Goal: Task Accomplishment & Management: Complete application form

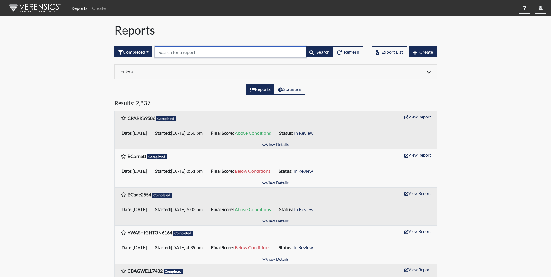
click at [185, 54] on input "text" at bounding box center [230, 51] width 151 height 11
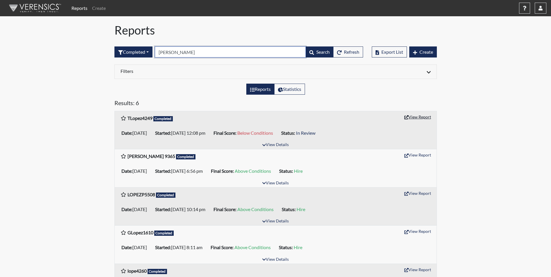
type input "[PERSON_NAME]"
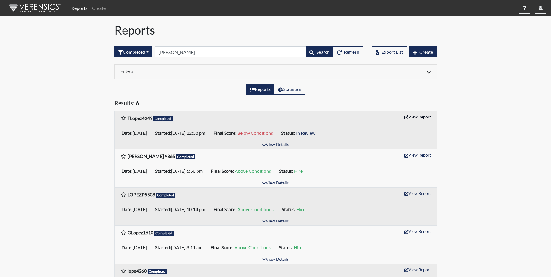
click at [409, 116] on button "View Report" at bounding box center [417, 116] width 32 height 9
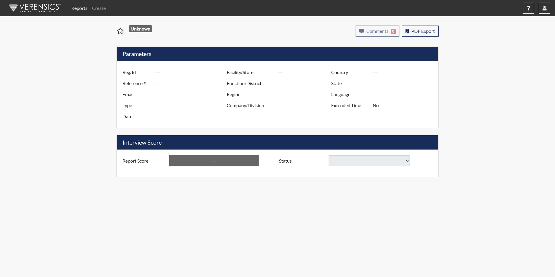
type input "TLopez4249"
type input "51488"
type input "troywlopez@gmail.com"
type input "Corrections Pre-Employment"
type input "Sep 26, 2025"
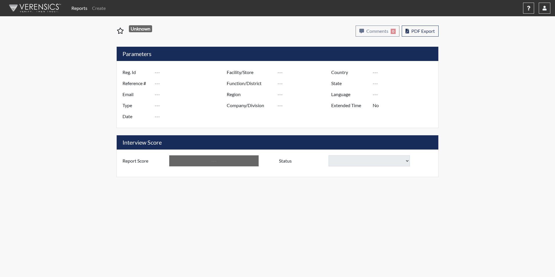
type input "[PERSON_NAME]"
type input "[GEOGRAPHIC_DATA]"
type input "[US_STATE]"
type input "English"
type input "Yes"
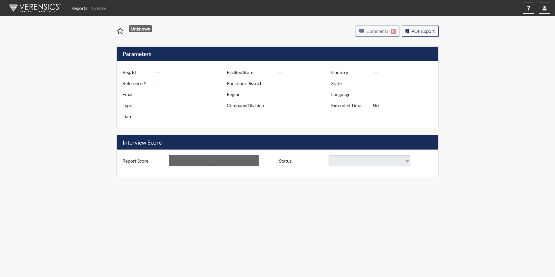
type input "Below Conditions"
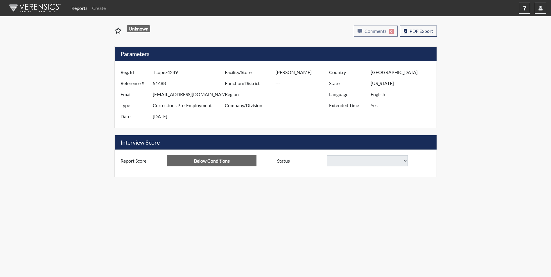
select select
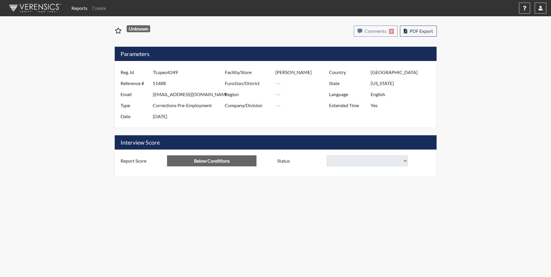
select select
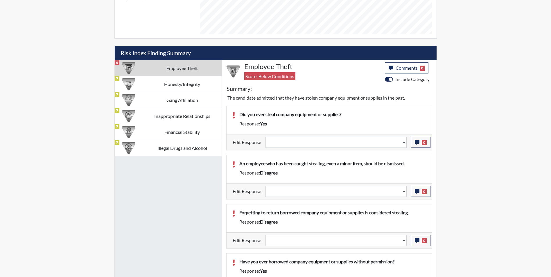
scroll to position [320, 0]
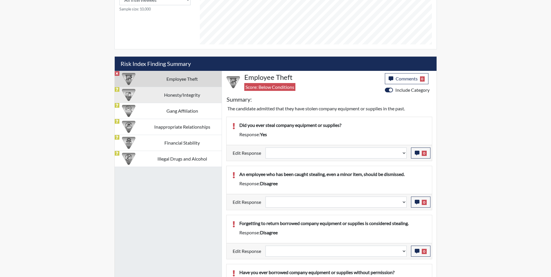
click at [174, 97] on td "Honesty/Integrity" at bounding box center [182, 95] width 79 height 16
select select
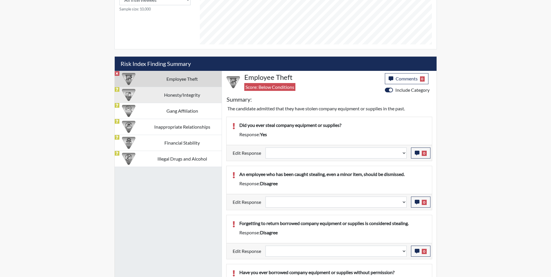
select select
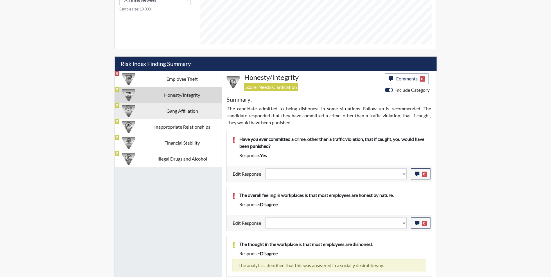
click at [155, 114] on td "Gang Affiliation" at bounding box center [182, 111] width 79 height 16
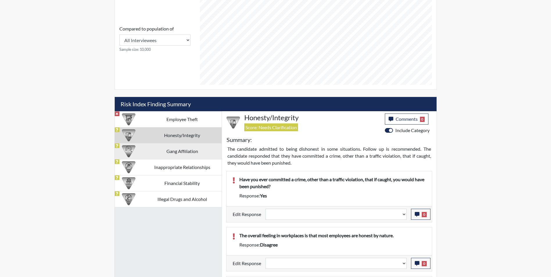
select select
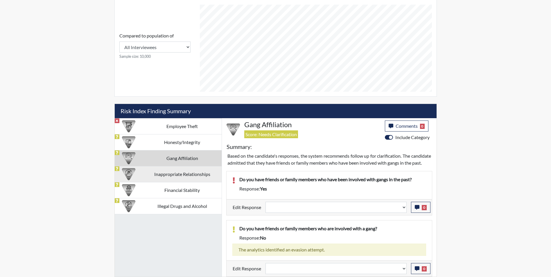
click at [163, 171] on td "Inappropriate Relationships" at bounding box center [182, 174] width 79 height 16
select select
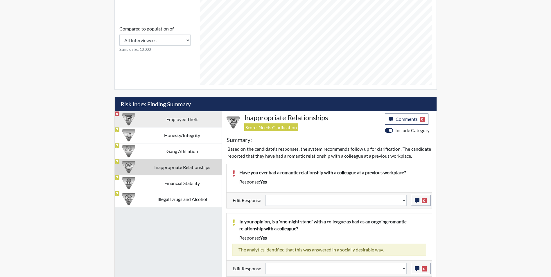
click at [165, 114] on td "Employee Theft" at bounding box center [182, 119] width 79 height 16
select select
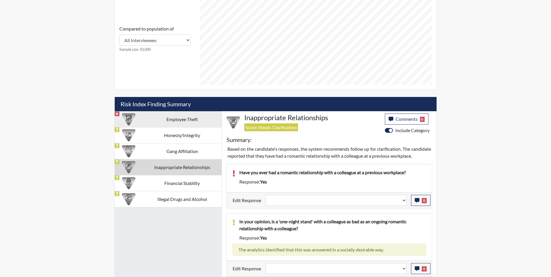
select select
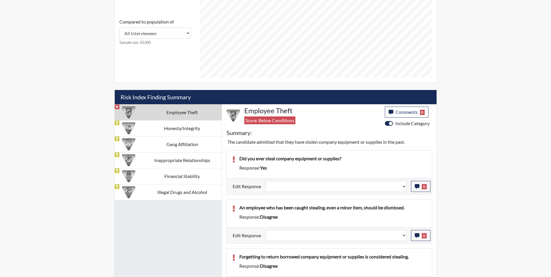
scroll to position [320, 0]
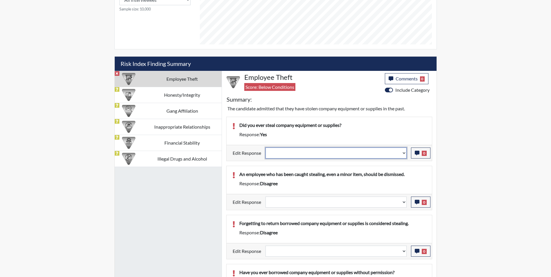
click at [303, 151] on select "Question is not relevant. Results will be updated. Reasonable explanation provi…" at bounding box center [335, 152] width 141 height 11
select select "reasonable-explanation-provided"
click at [265, 147] on select "Question is not relevant. Results will be updated. Reasonable explanation provi…" at bounding box center [335, 152] width 141 height 11
select select
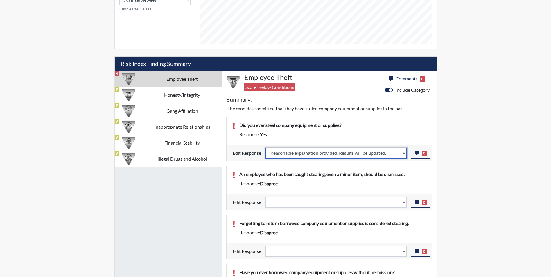
select select
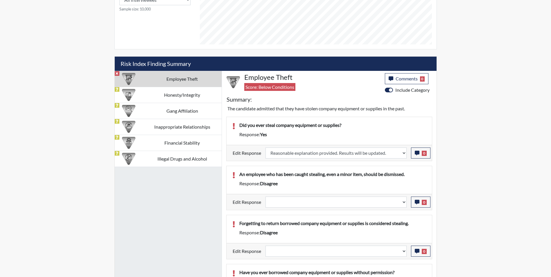
select select
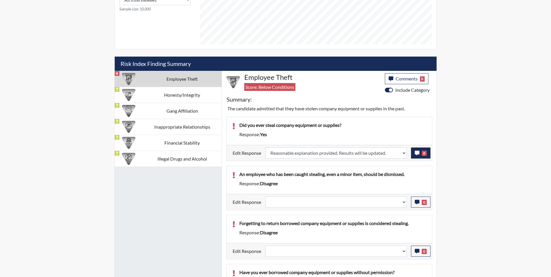
type input "Above Conditions"
select select
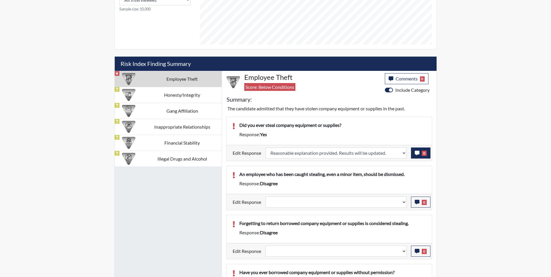
select select
click at [416, 153] on icon "button" at bounding box center [417, 153] width 5 height 5
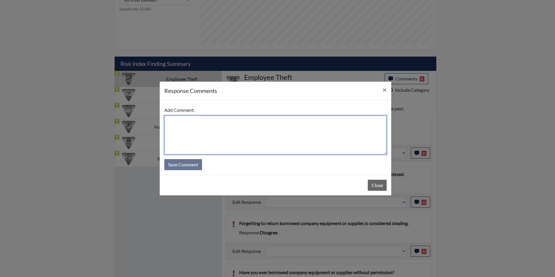
click at [274, 122] on textarea at bounding box center [275, 135] width 222 height 39
type textarea "Maybe post it notes"
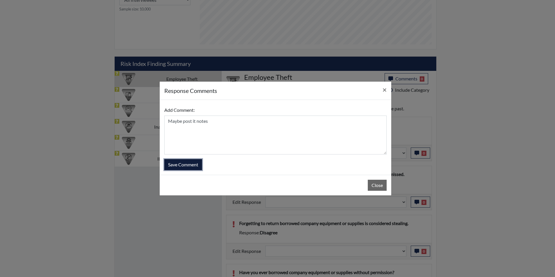
click at [185, 163] on button "Save Comment" at bounding box center [183, 164] width 38 height 11
select select
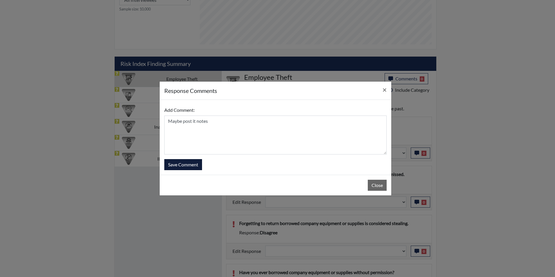
select select
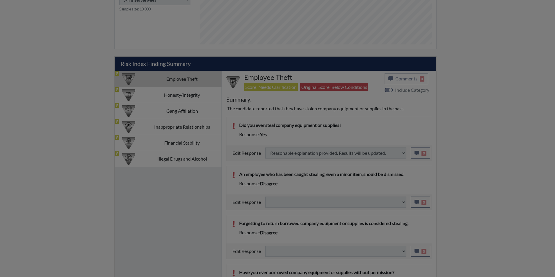
select select
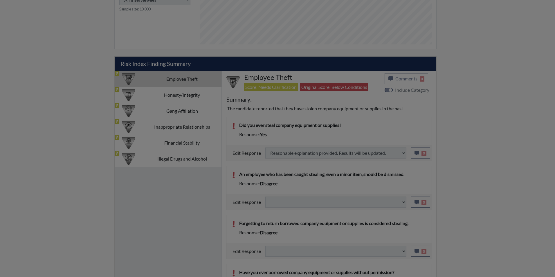
select select
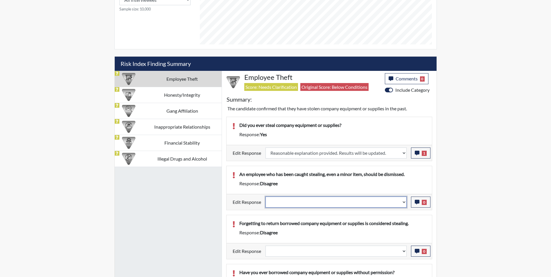
click at [281, 203] on select "Question is not relevant. Results will be updated. Reasonable explanation provi…" at bounding box center [335, 202] width 141 height 11
select select "reasonable-explanation-provided"
click at [265, 197] on select "Question is not relevant. Results will be updated. Reasonable explanation provi…" at bounding box center [335, 202] width 141 height 11
select select
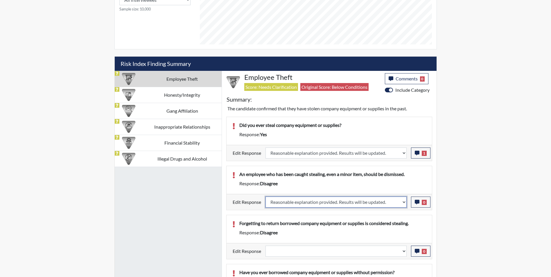
select select
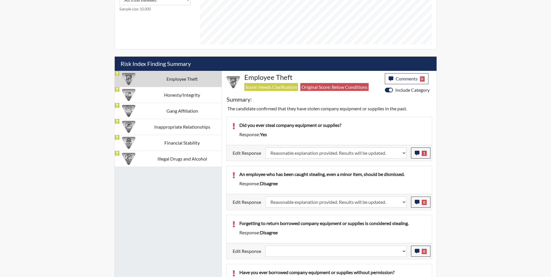
select select
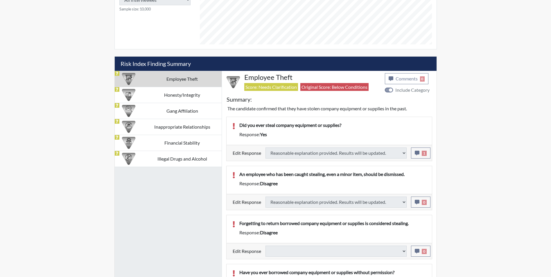
select select
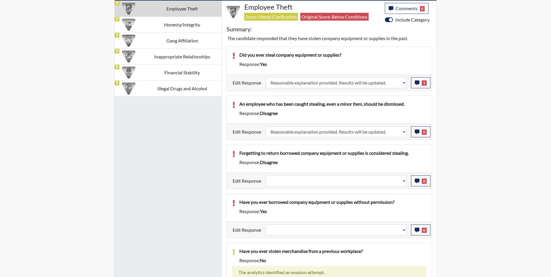
scroll to position [407, 0]
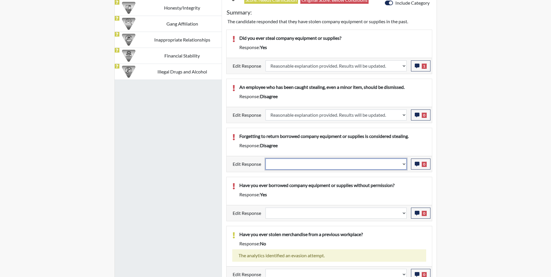
click at [286, 162] on select "Question is not relevant. Results will be updated. Reasonable explanation provi…" at bounding box center [335, 164] width 141 height 11
select select "reasonable-explanation-provided"
click at [265, 159] on select "Question is not relevant. Results will be updated. Reasonable explanation provi…" at bounding box center [335, 164] width 141 height 11
select select
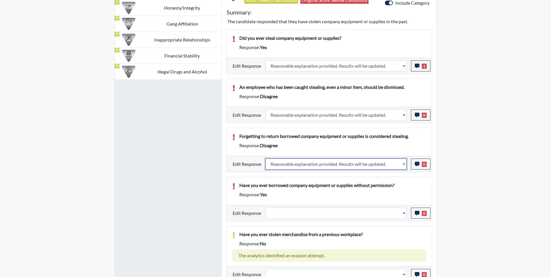
select select
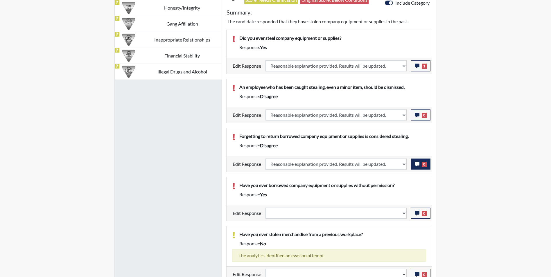
select select
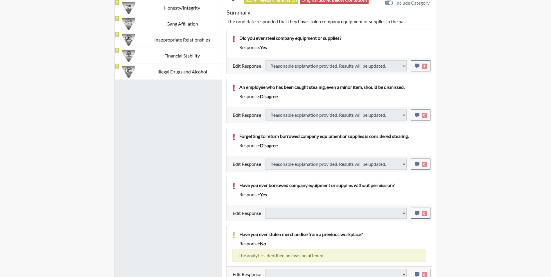
select select
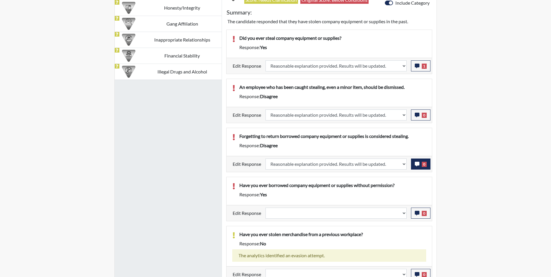
scroll to position [96, 241]
click at [415, 163] on icon "button" at bounding box center [417, 164] width 5 height 5
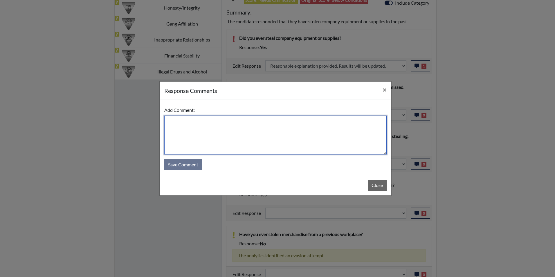
click at [218, 133] on textarea at bounding box center [275, 135] width 222 height 39
type textarea "Applicant agrees"
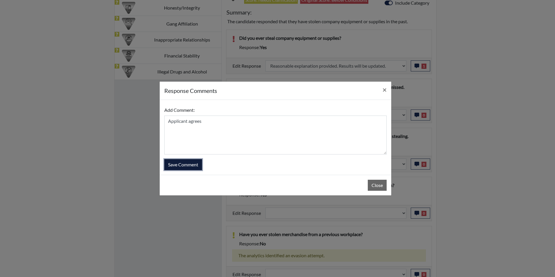
click at [190, 166] on button "Save Comment" at bounding box center [183, 164] width 38 height 11
select select
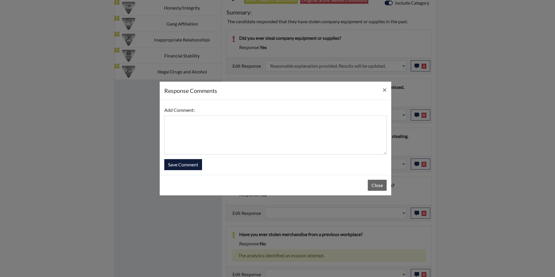
select select
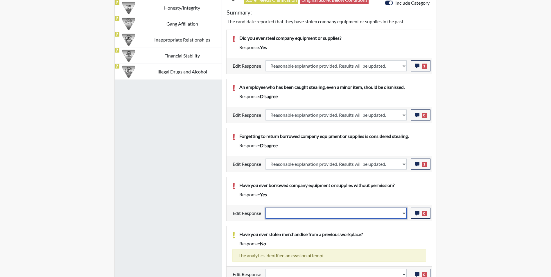
click at [306, 211] on select "Question is not relevant. Results will be updated. Reasonable explanation provi…" at bounding box center [335, 213] width 141 height 11
select select "reasonable-explanation-provided"
click at [265, 208] on select "Question is not relevant. Results will be updated. Reasonable explanation provi…" at bounding box center [335, 213] width 141 height 11
select select
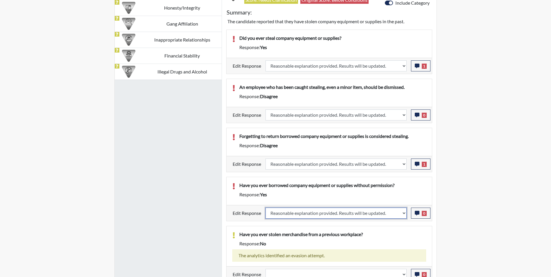
select select
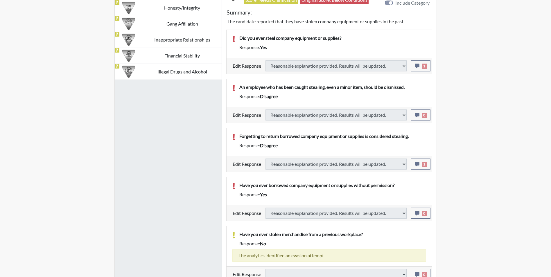
select select
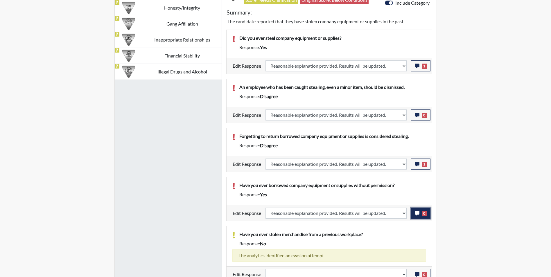
click at [417, 212] on icon "button" at bounding box center [417, 213] width 5 height 5
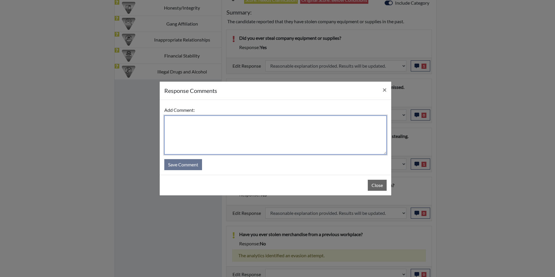
click at [237, 136] on textarea at bounding box center [275, 135] width 222 height 39
type textarea "Applicant answered no"
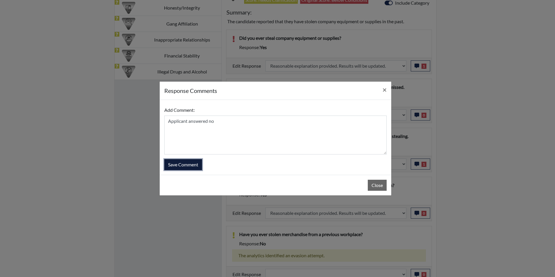
click at [192, 165] on button "Save Comment" at bounding box center [183, 164] width 38 height 11
select select
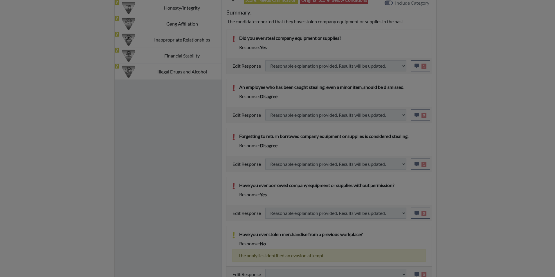
select select
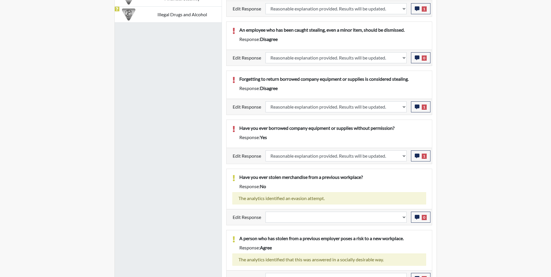
scroll to position [523, 0]
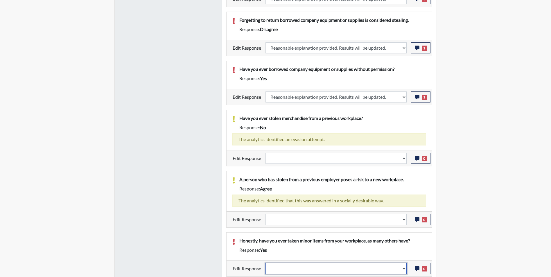
click at [284, 270] on select "Question is not relevant. Results will be updated. Reasonable explanation provi…" at bounding box center [335, 268] width 141 height 11
select select "reasonable-explanation-provided"
click at [265, 263] on select "Question is not relevant. Results will be updated. Reasonable explanation provi…" at bounding box center [335, 268] width 141 height 11
select select
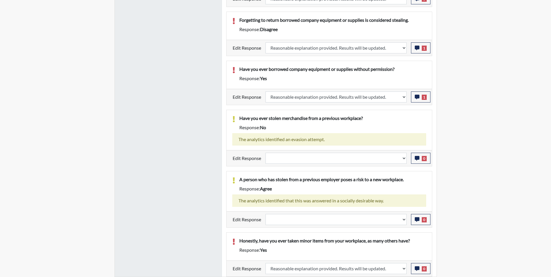
select select
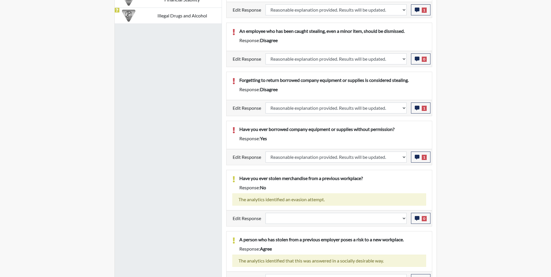
scroll to position [465, 0]
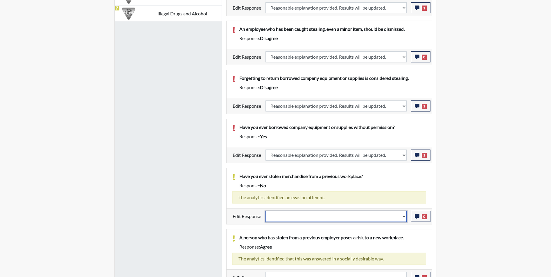
click at [294, 219] on select "Question is not relevant. Results will be updated. Reasonable explanation provi…" at bounding box center [335, 216] width 141 height 11
select select "reasonable-explanation-provided"
click at [265, 211] on select "Question is not relevant. Results will be updated. Reasonable explanation provi…" at bounding box center [335, 216] width 141 height 11
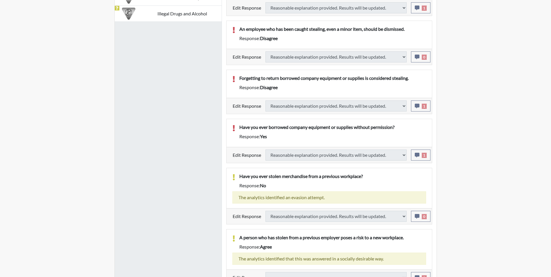
select select
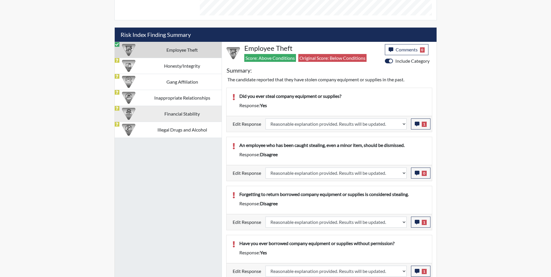
scroll to position [96, 241]
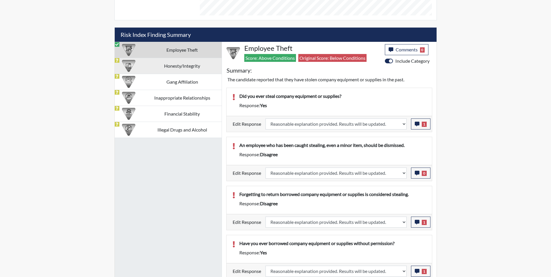
click at [171, 66] on td "Honesty/Integrity" at bounding box center [182, 66] width 79 height 16
select select
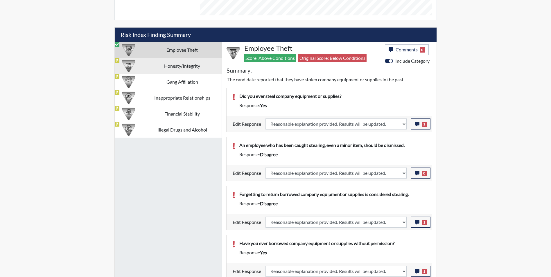
select select "reasonable-explanation-provided"
select select
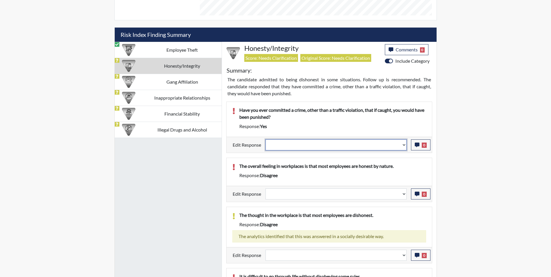
click at [312, 146] on select "Question is not relevant. Results will be updated. Reasonable explanation provi…" at bounding box center [335, 144] width 141 height 11
select select "reasonable-explanation-provided"
click at [265, 139] on select "Question is not relevant. Results will be updated. Reasonable explanation provi…" at bounding box center [335, 144] width 141 height 11
select select
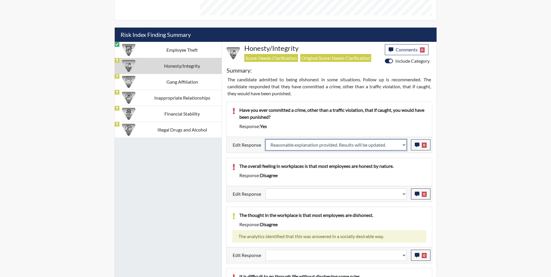
select select
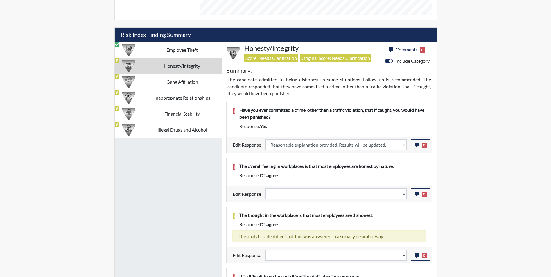
select select
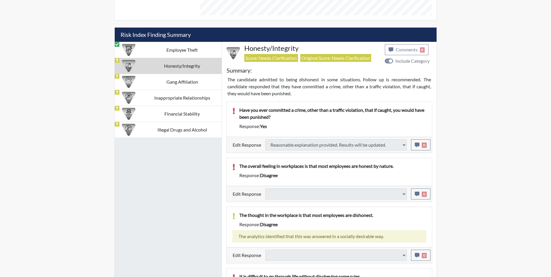
select select
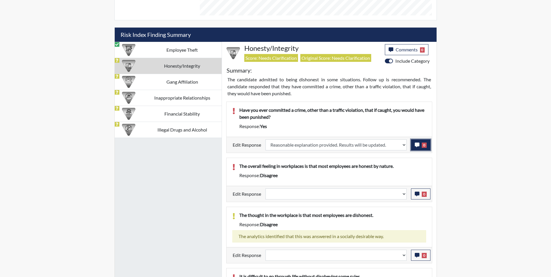
click at [417, 143] on icon "button" at bounding box center [417, 145] width 5 height 5
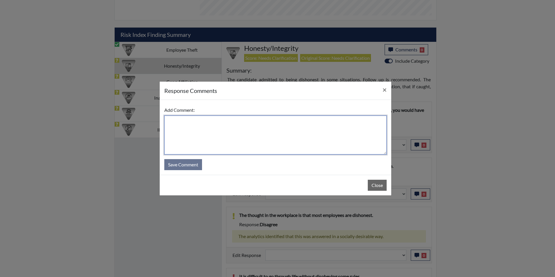
click at [232, 121] on textarea at bounding box center [275, 135] width 222 height 39
type textarea "Applicant answered no"
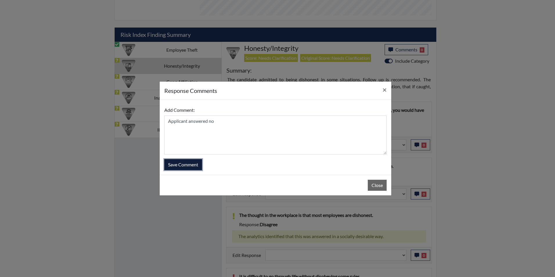
click at [192, 161] on button "Save Comment" at bounding box center [183, 164] width 38 height 11
select select
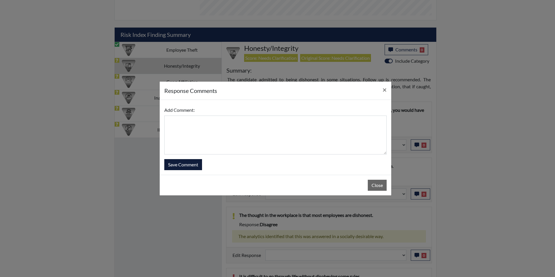
select select
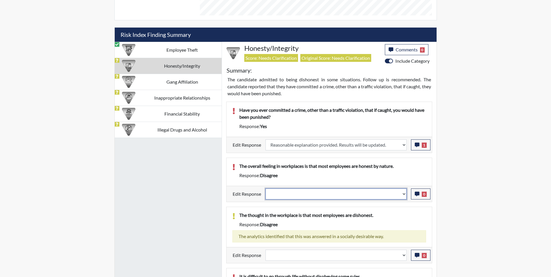
click at [287, 192] on select "Question is not relevant. Results will be updated. Reasonable explanation provi…" at bounding box center [335, 193] width 141 height 11
select select "reasonable-explanation-provided"
click at [265, 188] on select "Question is not relevant. Results will be updated. Reasonable explanation provi…" at bounding box center [335, 193] width 141 height 11
select select
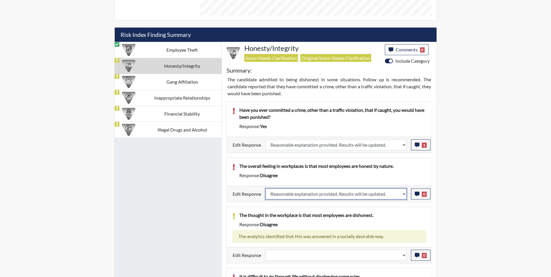
select select
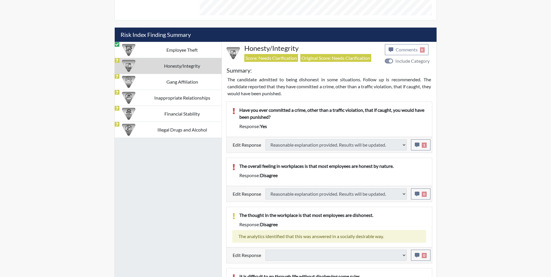
select select
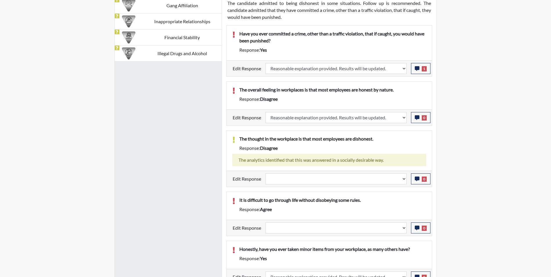
scroll to position [436, 0]
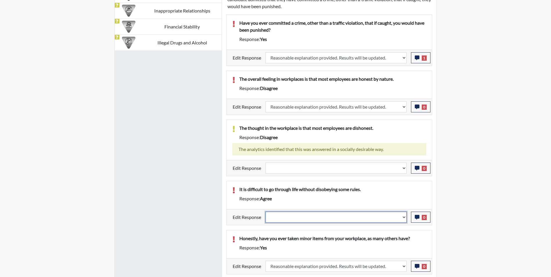
click at [323, 219] on select "Question is not relevant. Results will be updated. Reasonable explanation provi…" at bounding box center [335, 217] width 141 height 11
select select "reasonable-explanation-provided"
click at [265, 212] on select "Question is not relevant. Results will be updated. Reasonable explanation provi…" at bounding box center [335, 217] width 141 height 11
select select
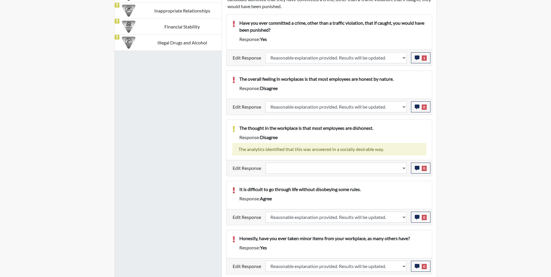
select select
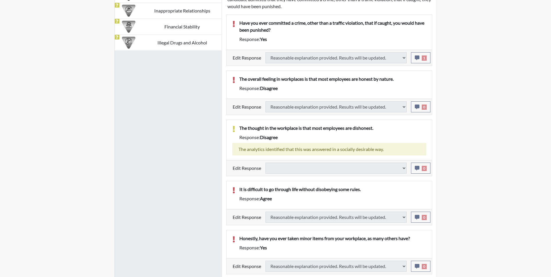
select select
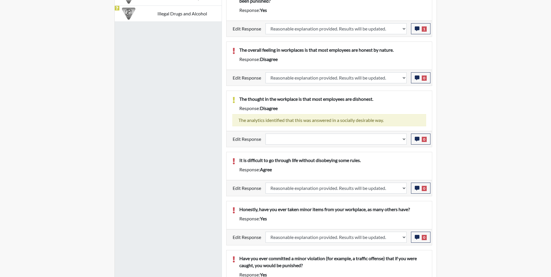
scroll to position [96, 241]
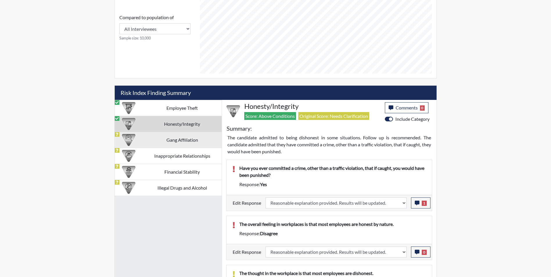
click at [165, 139] on td "Gang Affiliation" at bounding box center [182, 140] width 79 height 16
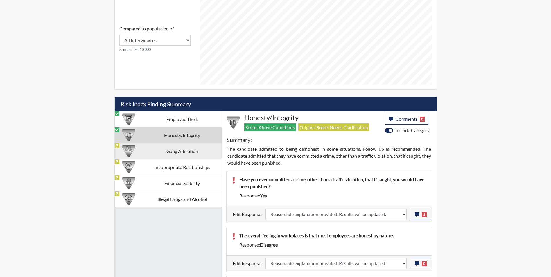
select select
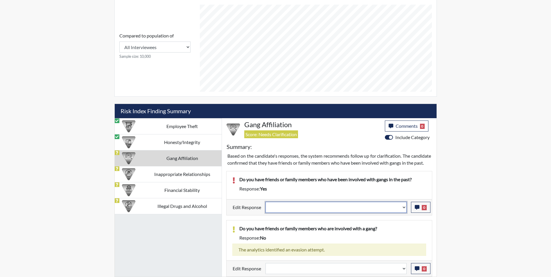
click at [299, 208] on select "Question is not relevant. Results will be updated. Reasonable explanation provi…" at bounding box center [335, 207] width 141 height 11
select select "reasonable-explanation-provided"
click at [265, 202] on select "Question is not relevant. Results will be updated. Reasonable explanation provi…" at bounding box center [335, 207] width 141 height 11
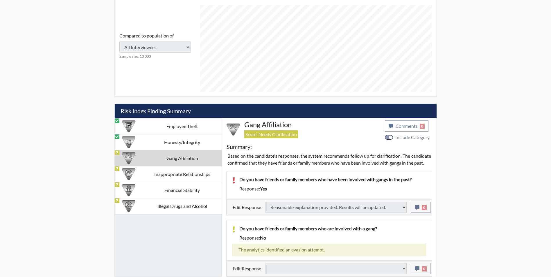
select select
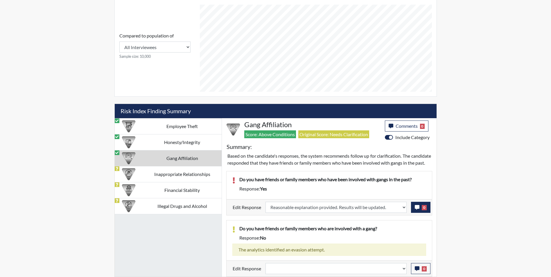
scroll to position [96, 241]
click at [415, 208] on icon "button" at bounding box center [417, 207] width 5 height 5
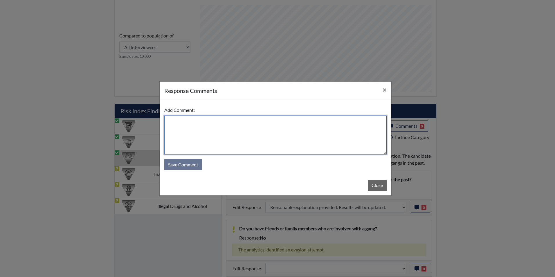
click at [217, 139] on textarea at bounding box center [275, 135] width 222 height 39
type textarea "His brother used to be in a gang in California in the past."
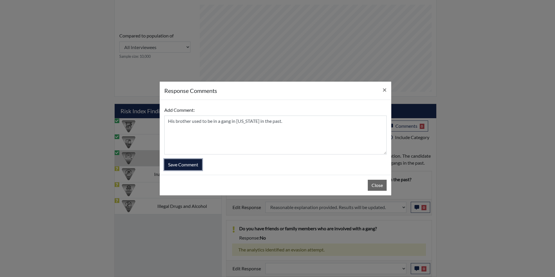
click at [181, 167] on button "Save Comment" at bounding box center [183, 164] width 38 height 11
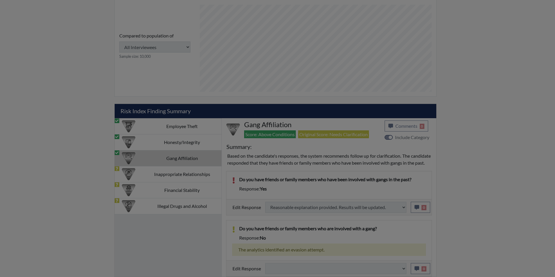
select select
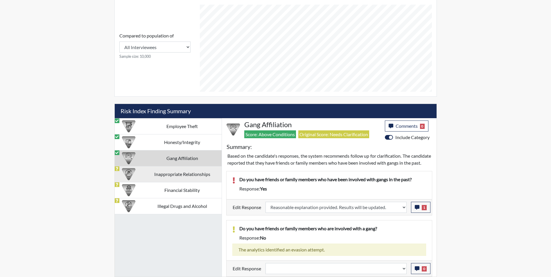
click at [174, 170] on td "Inappropriate Relationships" at bounding box center [182, 174] width 79 height 16
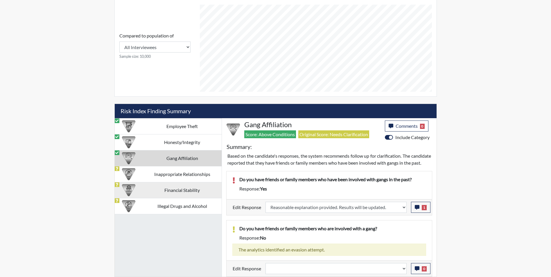
select select
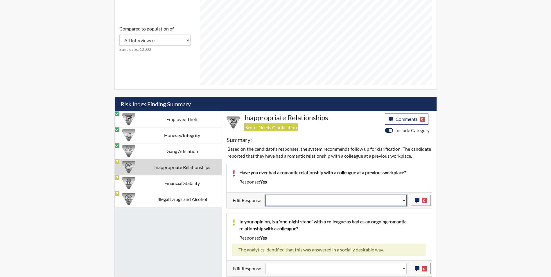
click at [295, 206] on select "Question is not relevant. Results will be updated. Reasonable explanation provi…" at bounding box center [335, 200] width 141 height 11
select select "reasonable-explanation-provided"
click at [265, 201] on select "Question is not relevant. Results will be updated. Reasonable explanation provi…" at bounding box center [335, 200] width 141 height 11
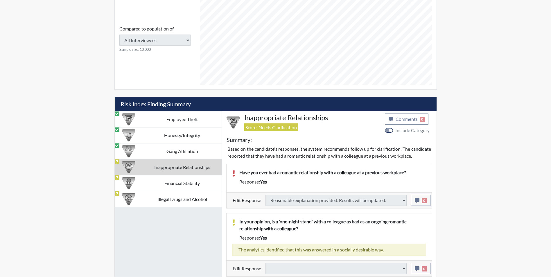
select select
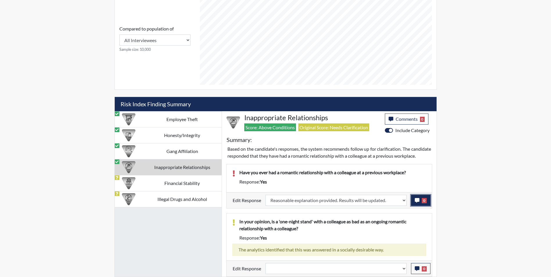
click at [416, 203] on icon "button" at bounding box center [417, 200] width 5 height 5
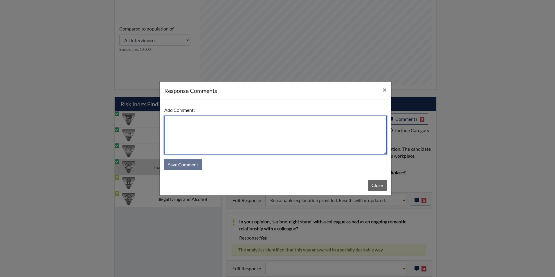
click at [201, 136] on textarea at bounding box center [275, 135] width 222 height 39
type textarea "A"
type textarea "Met his wife at a design company"
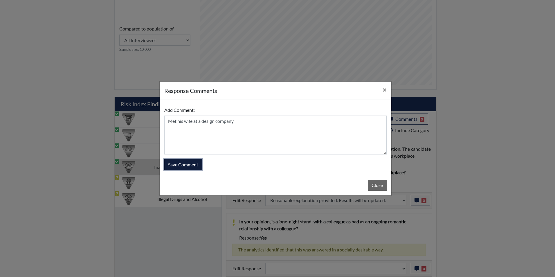
click at [198, 164] on button "Save Comment" at bounding box center [183, 164] width 38 height 11
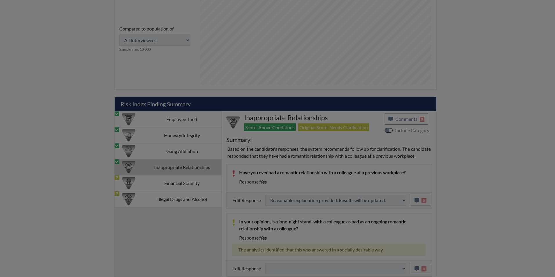
select select
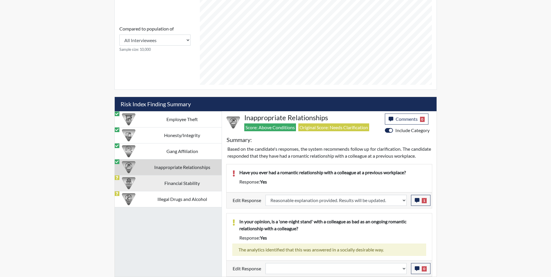
click at [167, 186] on td "Financial Stability" at bounding box center [182, 183] width 79 height 16
select select
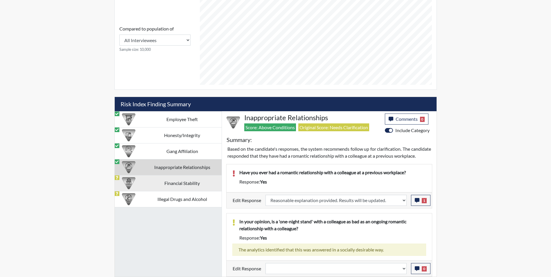
select select
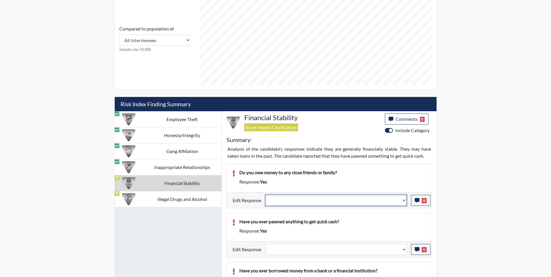
click at [281, 203] on select "Question is not relevant. Results will be updated. Reasonable explanation provi…" at bounding box center [335, 200] width 141 height 11
click at [265, 195] on select "Question is not relevant. Results will be updated. Reasonable explanation provi…" at bounding box center [335, 200] width 141 height 11
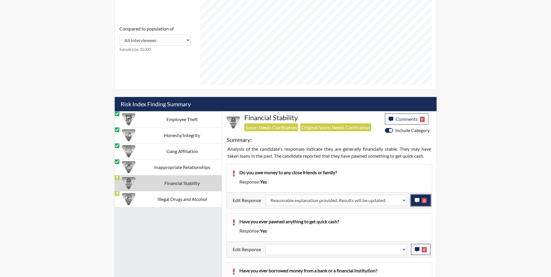
click at [416, 200] on icon "button" at bounding box center [417, 200] width 5 height 5
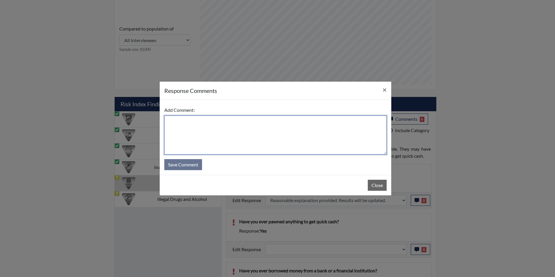
click at [188, 136] on textarea at bounding box center [275, 135] width 222 height 39
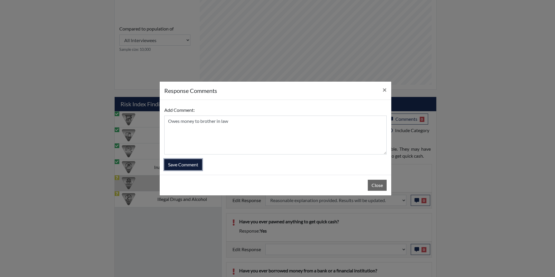
click at [195, 165] on button "Save Comment" at bounding box center [183, 164] width 38 height 11
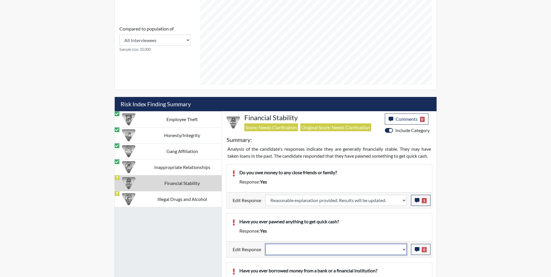
drag, startPoint x: 293, startPoint y: 251, endPoint x: 295, endPoint y: 256, distance: 5.0
click at [293, 251] on select "Question is not relevant. Results will be updated. Reasonable explanation provi…" at bounding box center [335, 249] width 141 height 11
click at [265, 244] on select "Question is not relevant. Results will be updated. Reasonable explanation provi…" at bounding box center [335, 249] width 141 height 11
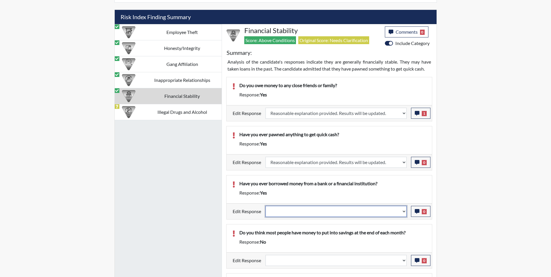
click at [308, 212] on select "Question is not relevant. Results will be updated. Reasonable explanation provi…" at bounding box center [335, 211] width 141 height 11
click at [265, 206] on select "Question is not relevant. Results will be updated. Reasonable explanation provi…" at bounding box center [335, 211] width 141 height 11
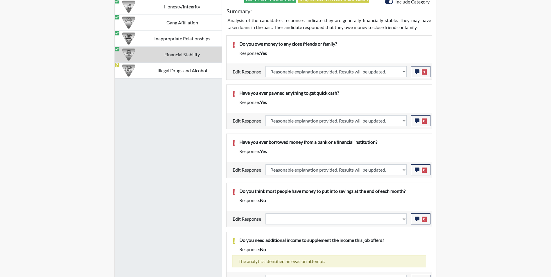
scroll to position [420, 0]
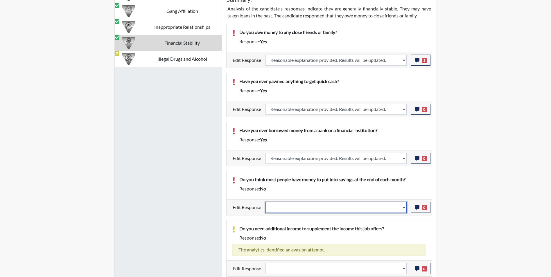
click at [295, 210] on select "Question is not relevant. Results will be updated. Reasonable explanation provi…" at bounding box center [335, 207] width 141 height 11
click at [265, 202] on select "Question is not relevant. Results will be updated. Reasonable explanation provi…" at bounding box center [335, 207] width 141 height 11
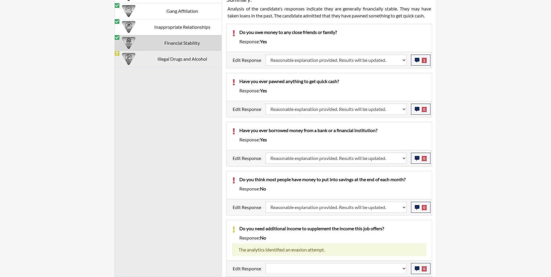
click at [154, 57] on td "Illegal Drugs and Alcohol" at bounding box center [182, 59] width 79 height 16
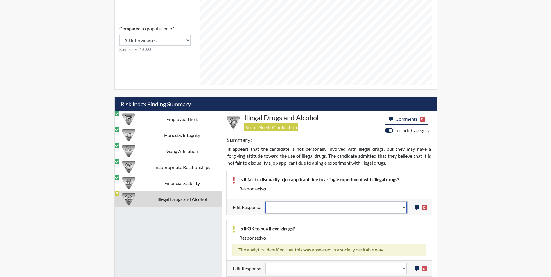
click at [282, 209] on select "Question is not relevant. Results will be updated. Reasonable explanation provi…" at bounding box center [335, 207] width 141 height 11
click at [265, 202] on select "Question is not relevant. Results will be updated. Reasonable explanation provi…" at bounding box center [335, 207] width 141 height 11
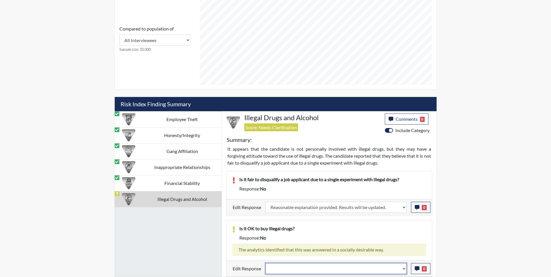
click at [304, 268] on select "Question is not relevant. Results will be updated. Reasonable explanation provi…" at bounding box center [335, 268] width 141 height 11
click at [265, 263] on select "Question is not relevant. Results will be updated. Reasonable explanation provi…" at bounding box center [335, 268] width 141 height 11
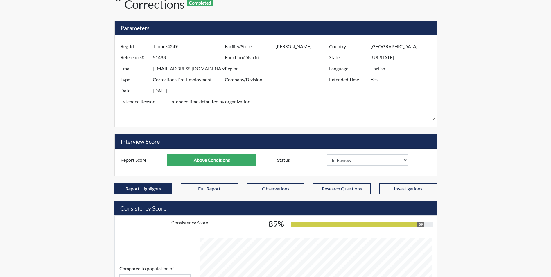
scroll to position [0, 0]
